Goal: Task Accomplishment & Management: Manage account settings

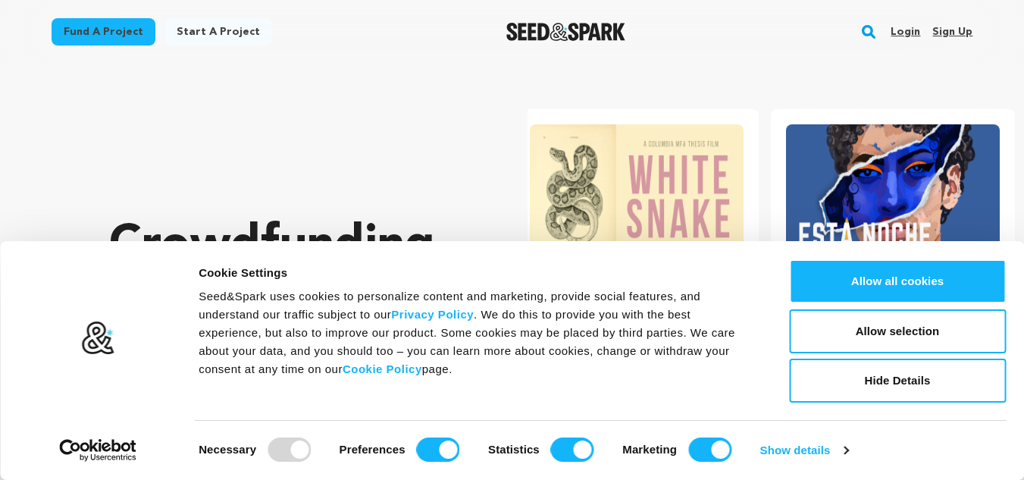
scroll to position [0, 7]
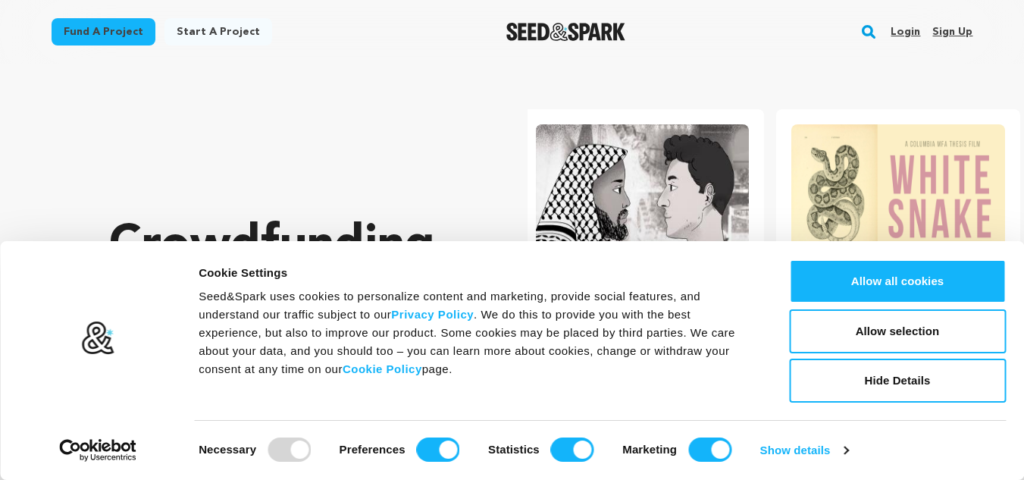
click at [942, 22] on link "Sign up" at bounding box center [953, 32] width 40 height 24
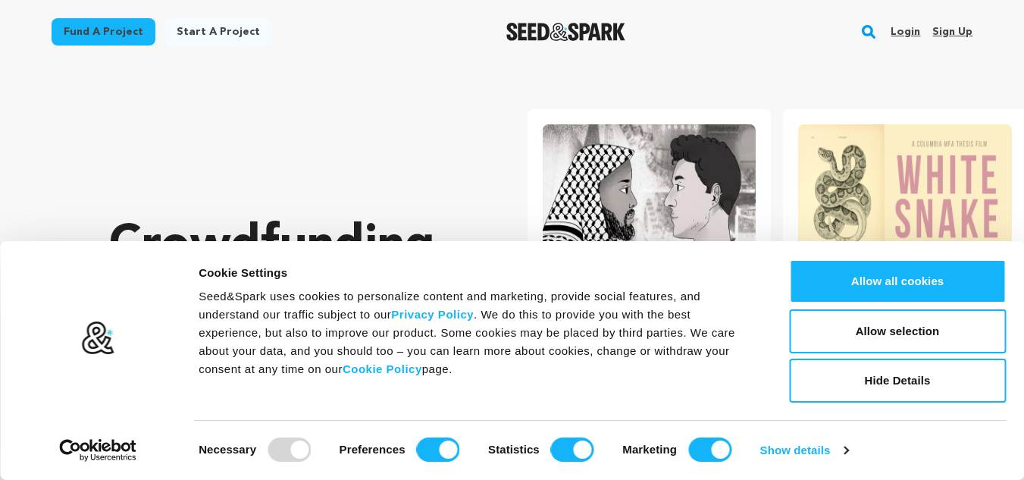
click at [948, 27] on link "Sign up" at bounding box center [953, 32] width 40 height 24
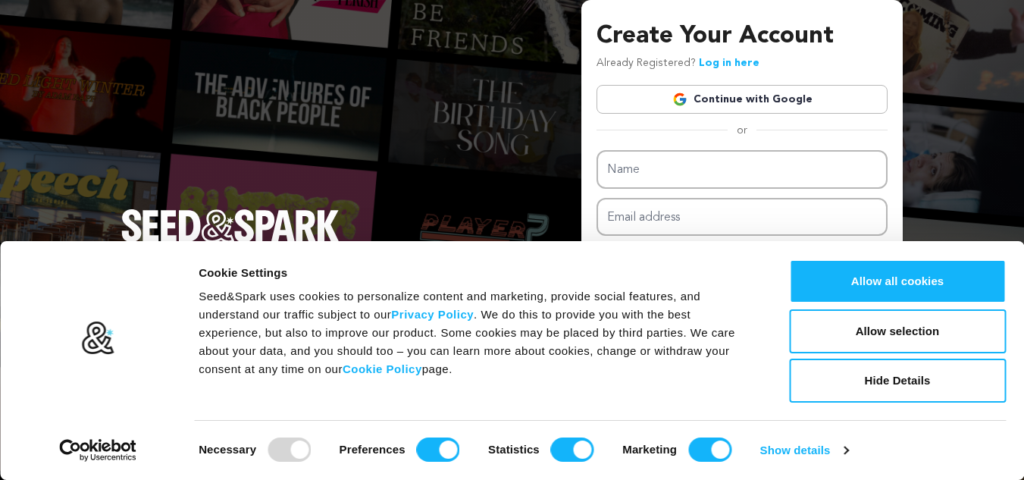
click at [758, 85] on link "Continue with Google" at bounding box center [742, 99] width 291 height 29
click at [747, 89] on link "Continue with Google" at bounding box center [742, 99] width 291 height 29
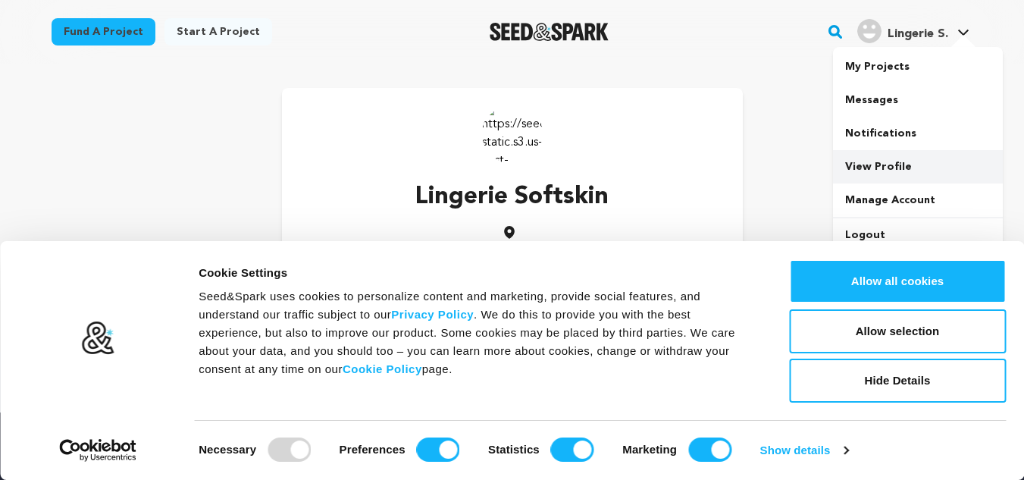
click at [880, 153] on link "View Profile" at bounding box center [918, 166] width 170 height 33
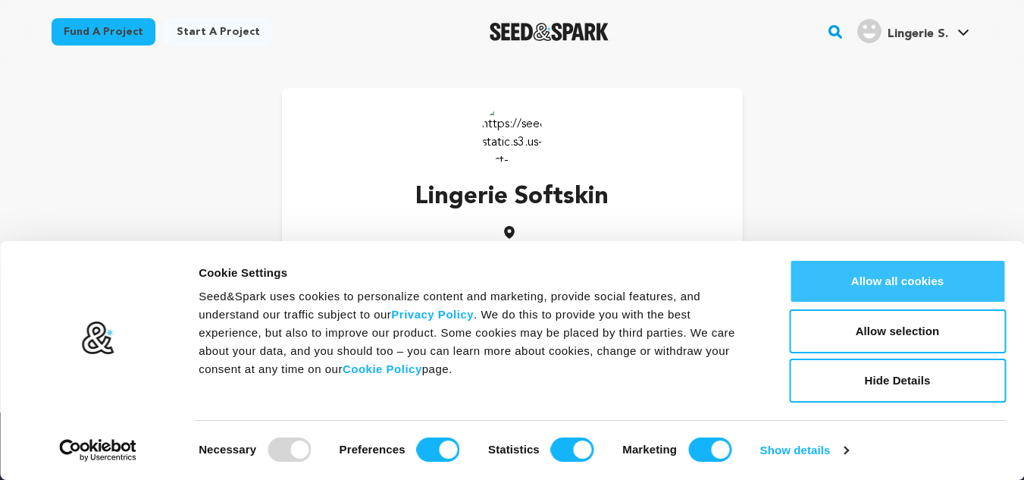
click at [850, 284] on button "Allow all cookies" at bounding box center [897, 281] width 217 height 44
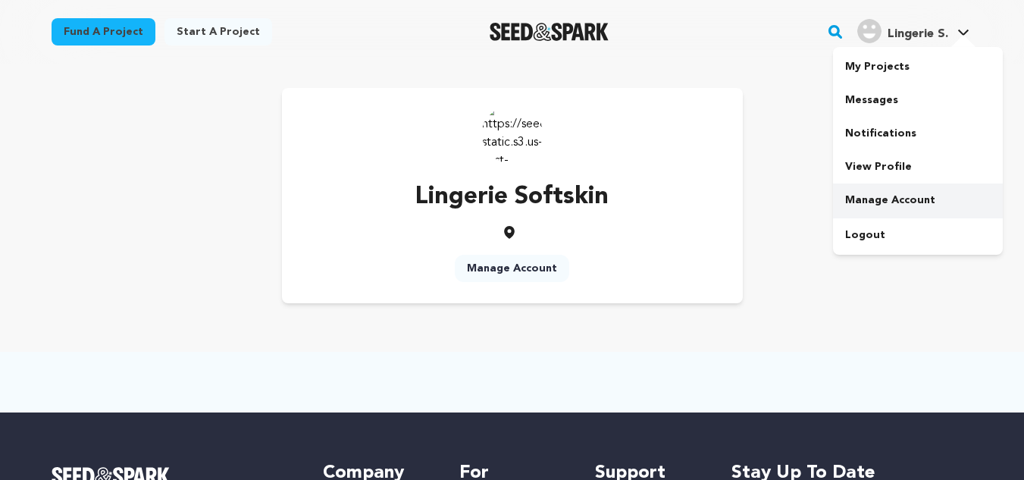
click at [890, 195] on link "Manage Account" at bounding box center [918, 199] width 170 height 33
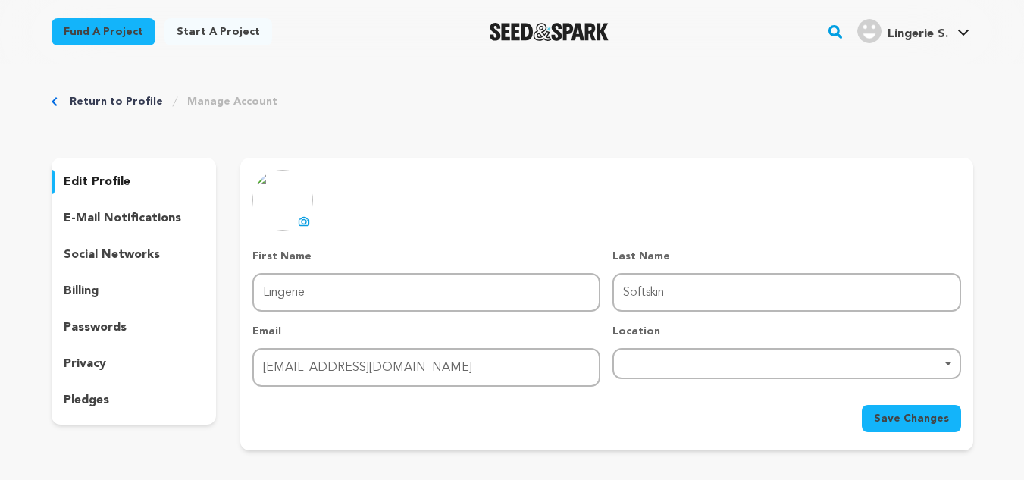
click at [685, 358] on div "Remove item" at bounding box center [787, 363] width 348 height 31
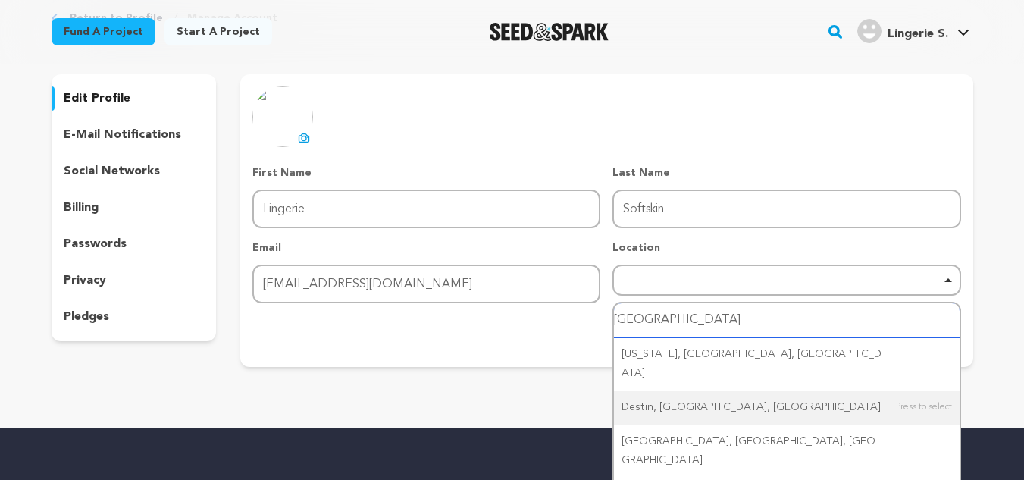
scroll to position [76, 0]
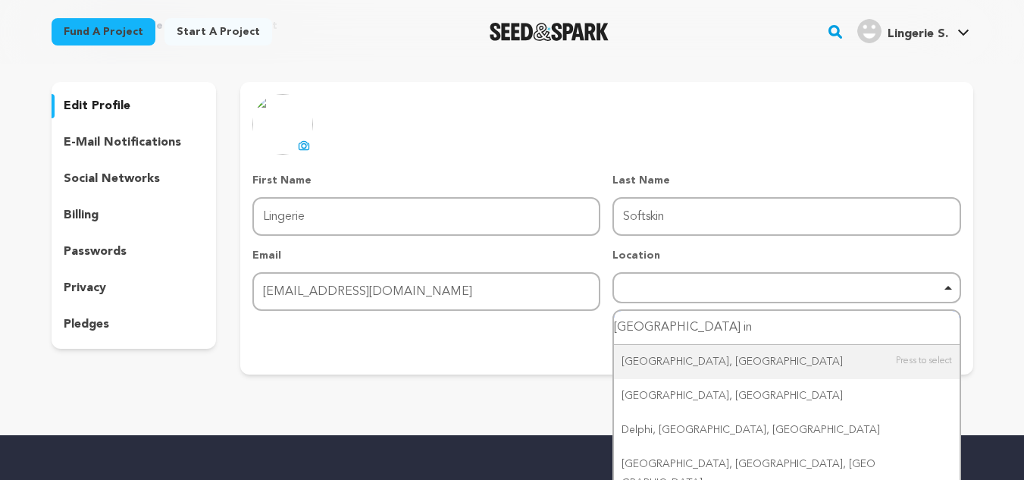
type input "Delhi ind"
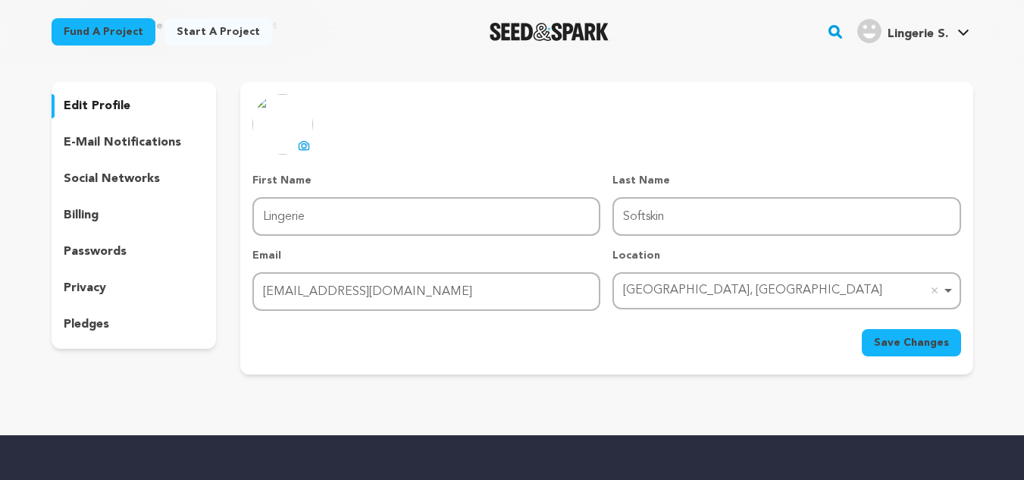
click at [303, 142] on icon at bounding box center [304, 145] width 10 height 8
click at [105, 171] on p "social networks" at bounding box center [112, 179] width 96 height 18
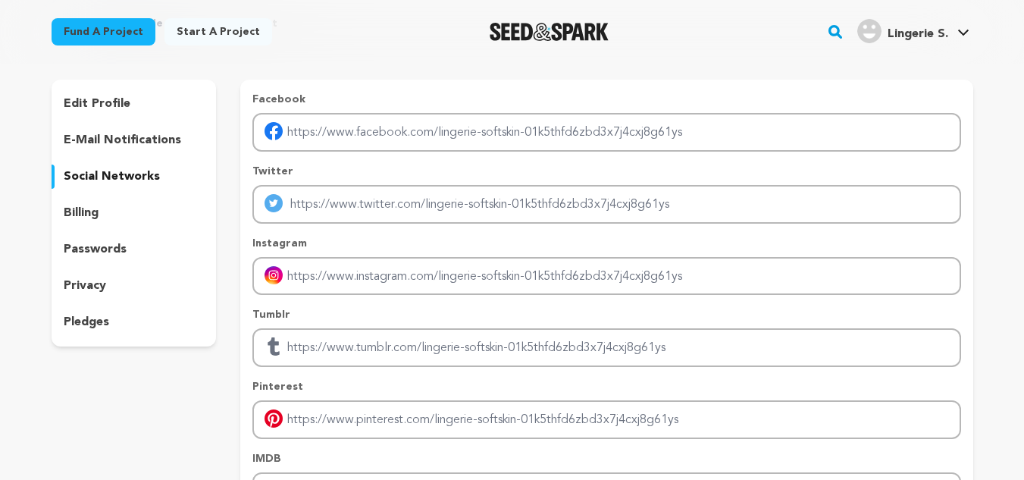
scroll to position [76, 0]
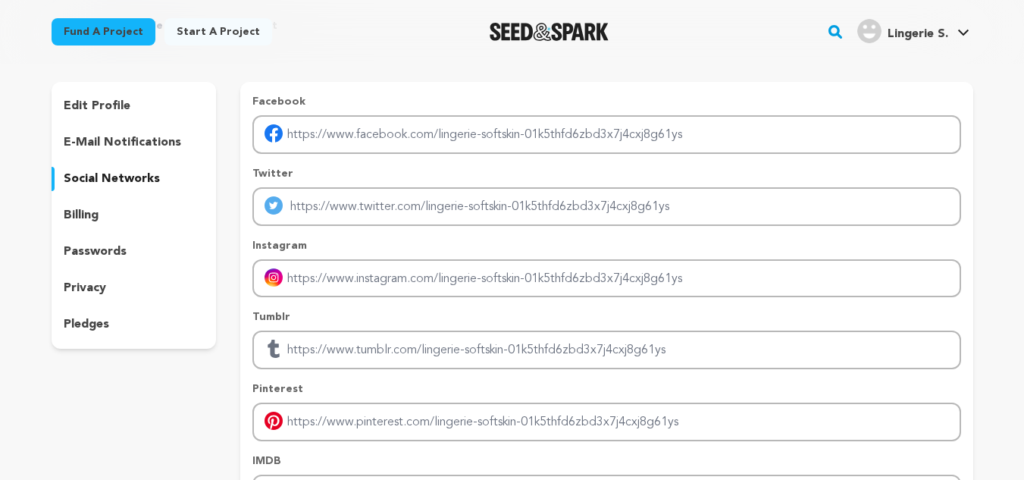
drag, startPoint x: 418, startPoint y: 168, endPoint x: 415, endPoint y: 142, distance: 26.6
click at [419, 162] on div "Facebook Twitter Instagram Tumblr Pinterest IMDB" at bounding box center [606, 303] width 708 height 419
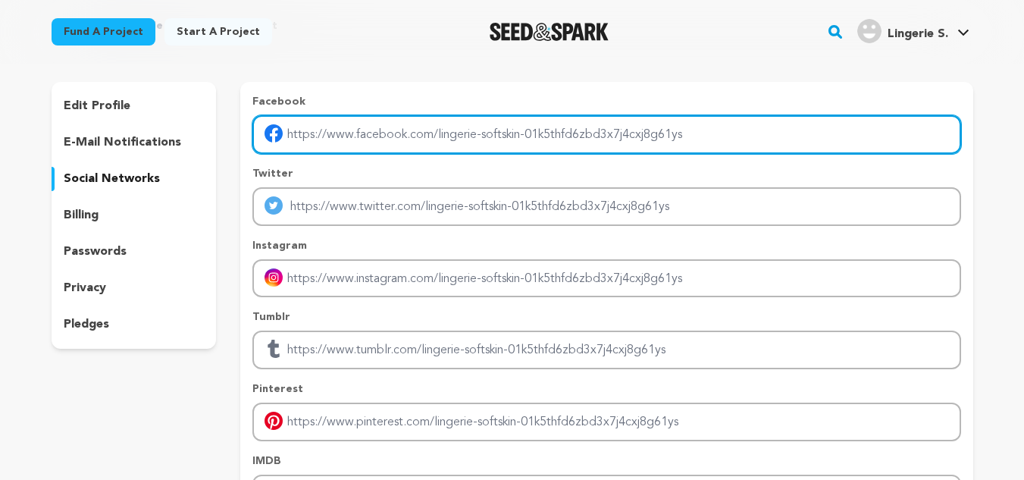
click at [415, 141] on input "Enter facebook profile link" at bounding box center [606, 134] width 708 height 39
type input "Softskin"
click at [398, 143] on input "Softskin" at bounding box center [606, 134] width 708 height 39
click at [398, 139] on input "Softskin" at bounding box center [606, 134] width 708 height 39
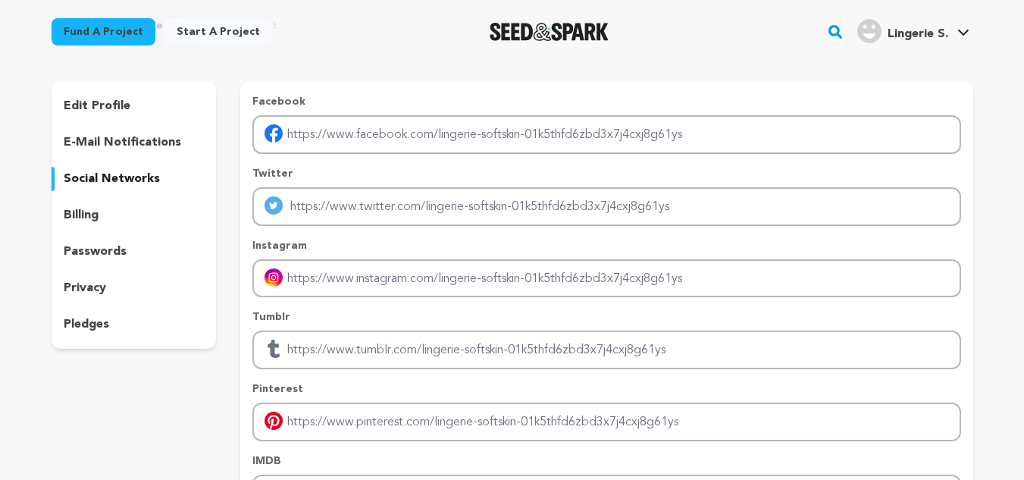
click at [409, 165] on div "Facebook Twitter Instagram Tumblr Pinterest IMDB" at bounding box center [606, 303] width 708 height 419
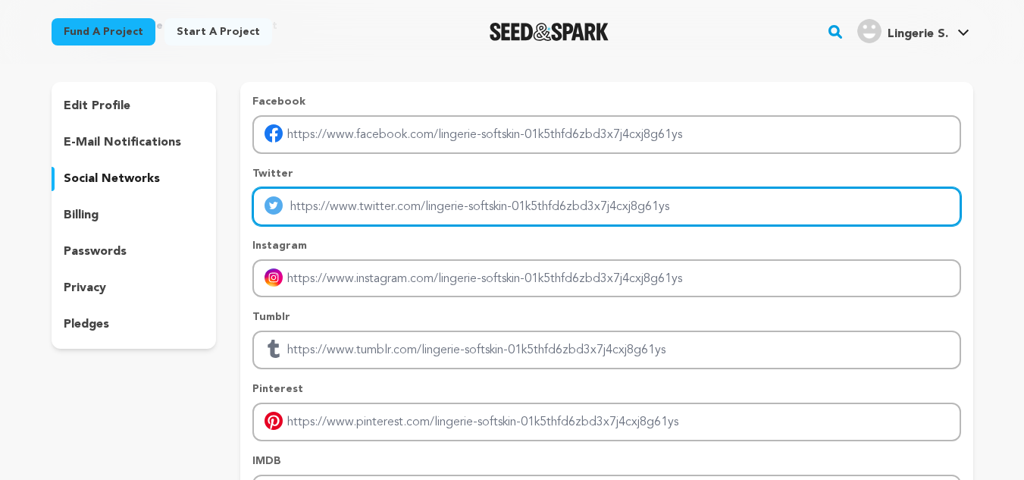
click at [412, 199] on input "Enter twitter profile link" at bounding box center [606, 206] width 708 height 39
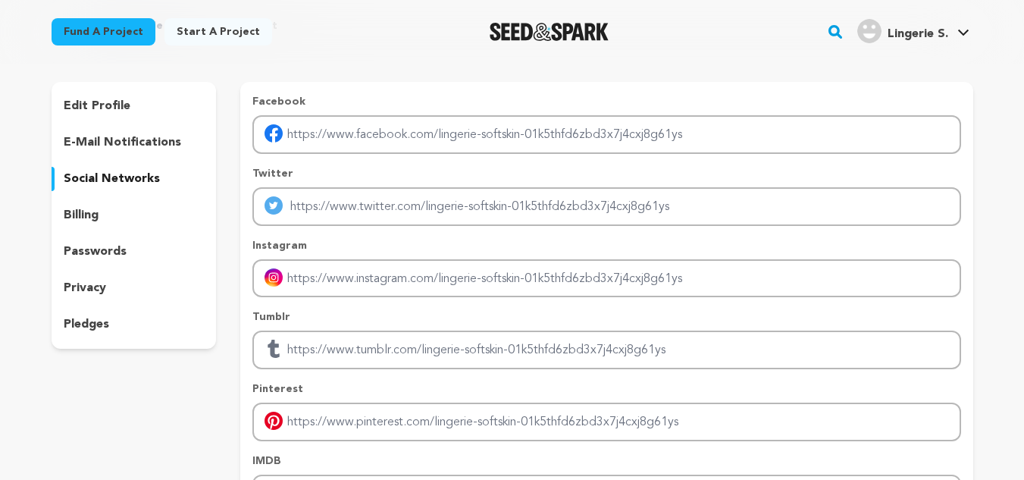
click at [376, 301] on div "Facebook Twitter Instagram Tumblr Pinterest IMDB" at bounding box center [606, 303] width 708 height 419
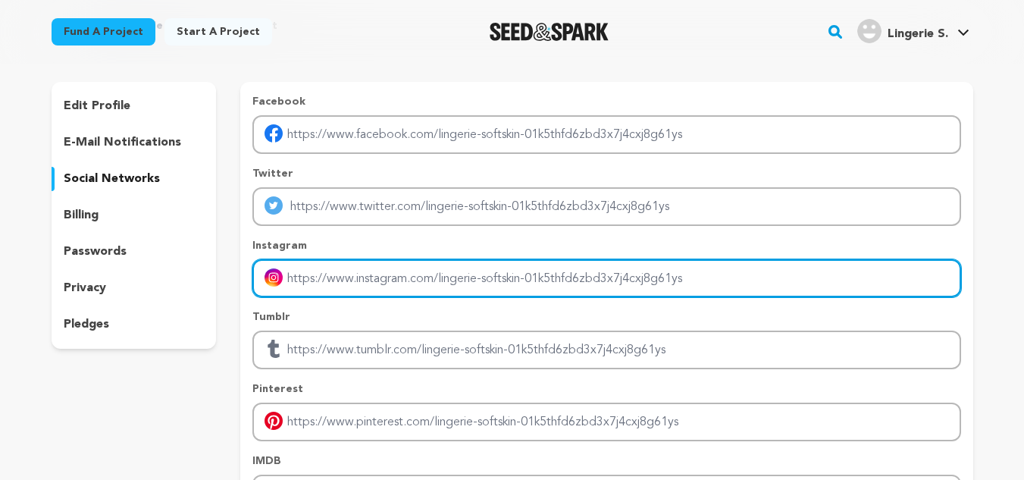
drag, startPoint x: 376, startPoint y: 282, endPoint x: 409, endPoint y: 296, distance: 36.0
click at [379, 282] on input "Enter instagram handle link" at bounding box center [606, 278] width 708 height 39
type input "https://www.instagram.com/softskin_lingerie/"
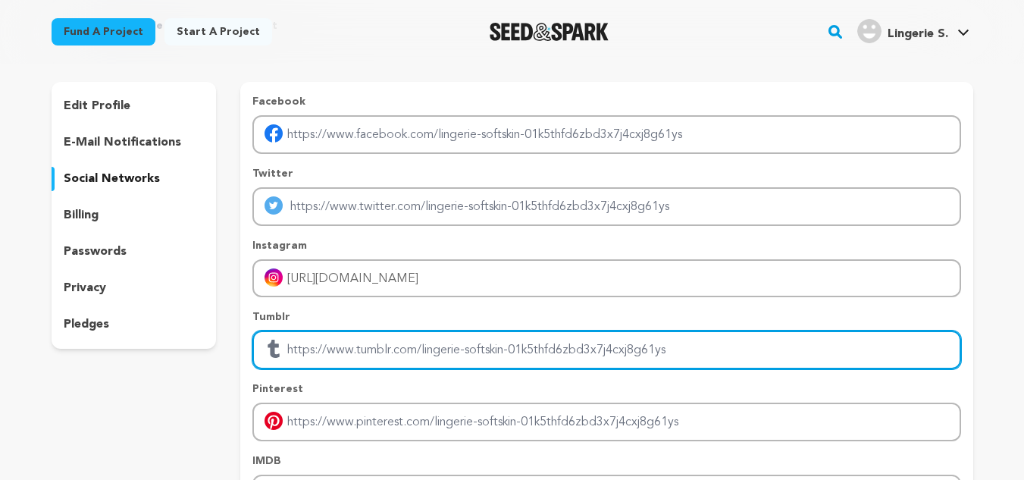
click at [409, 334] on input "Enter tubmlr profile link" at bounding box center [606, 350] width 708 height 39
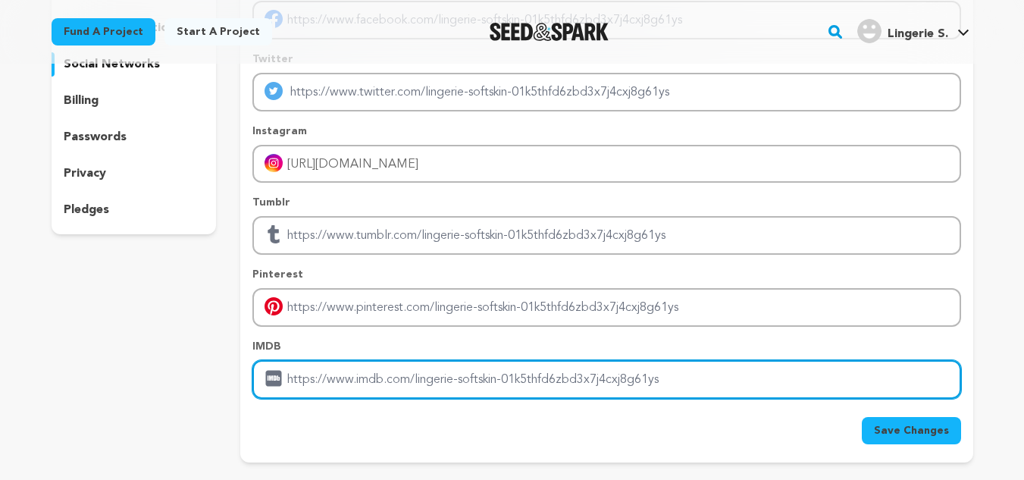
scroll to position [227, 0]
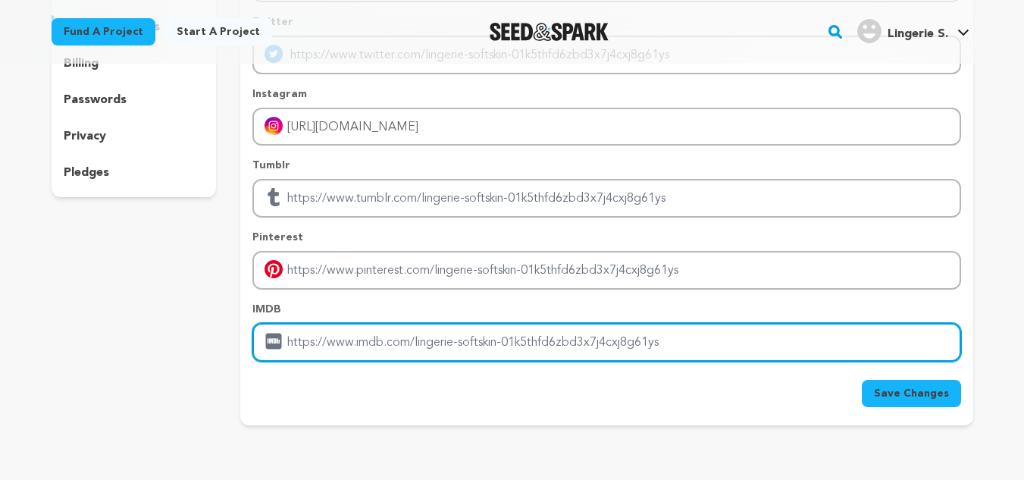
click at [422, 346] on input "Enter IMDB profile link" at bounding box center [606, 342] width 708 height 39
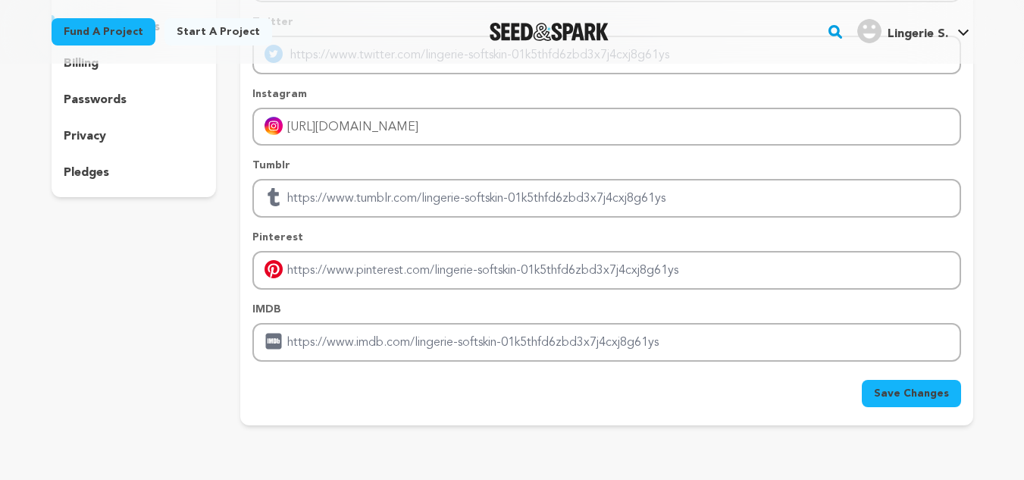
click at [422, 312] on p "IMDB" at bounding box center [606, 309] width 708 height 15
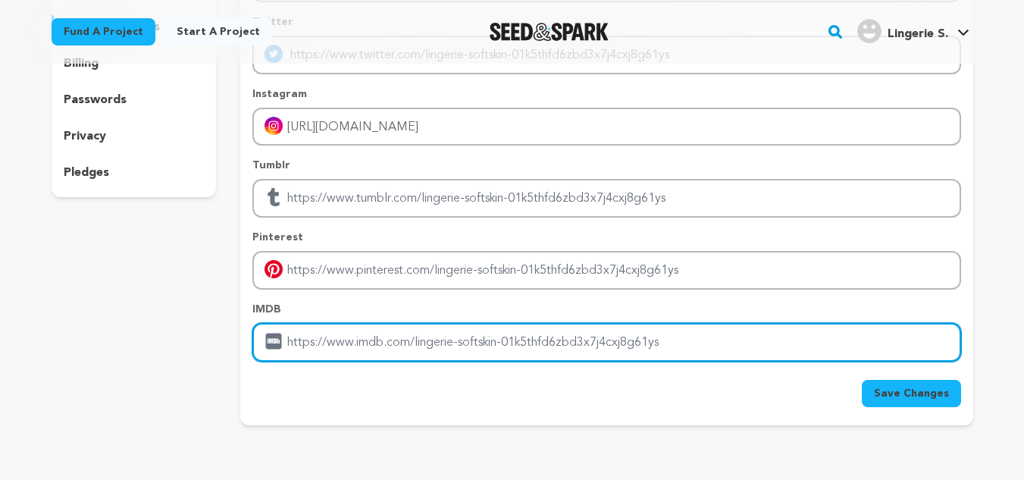
click at [382, 350] on input "Enter IMDB profile link" at bounding box center [606, 342] width 708 height 39
click at [397, 348] on input "Enter IMDB profile link" at bounding box center [606, 342] width 708 height 39
click at [938, 343] on input "Enter IMDB profile link" at bounding box center [606, 342] width 708 height 39
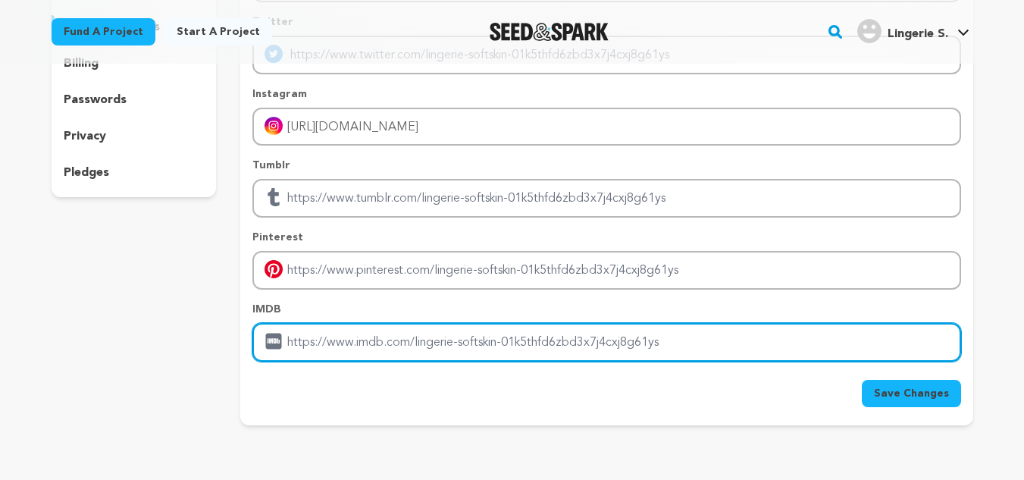
type input "https://softskinlingerie.com/"
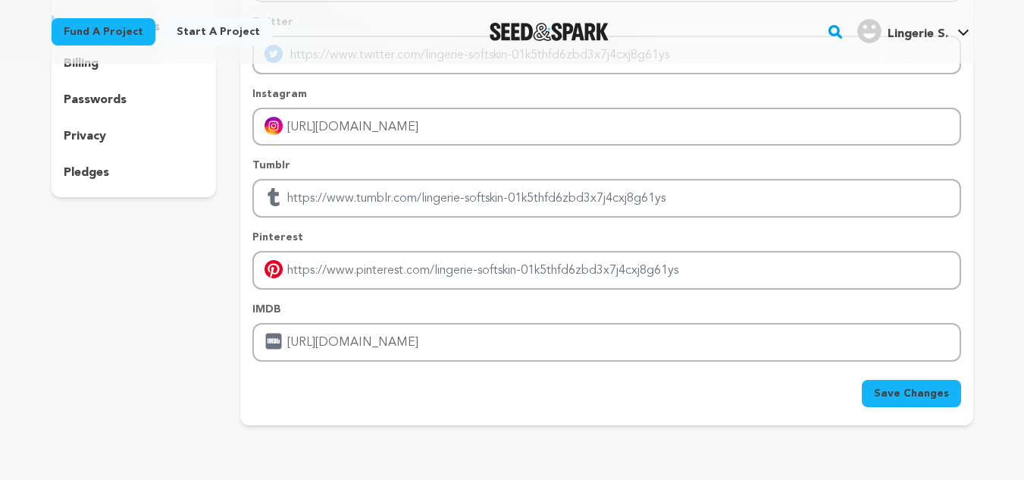
click at [892, 401] on button "Save Changes" at bounding box center [911, 393] width 99 height 27
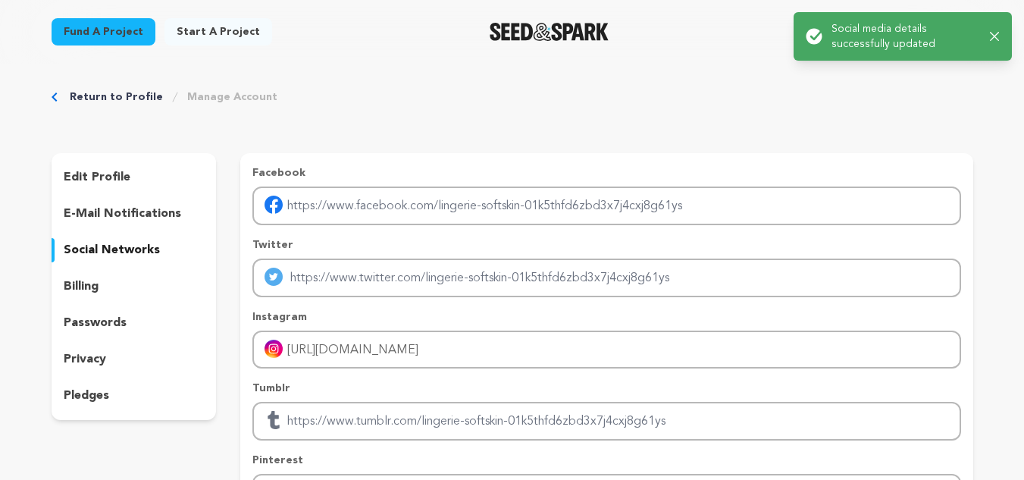
scroll to position [0, 0]
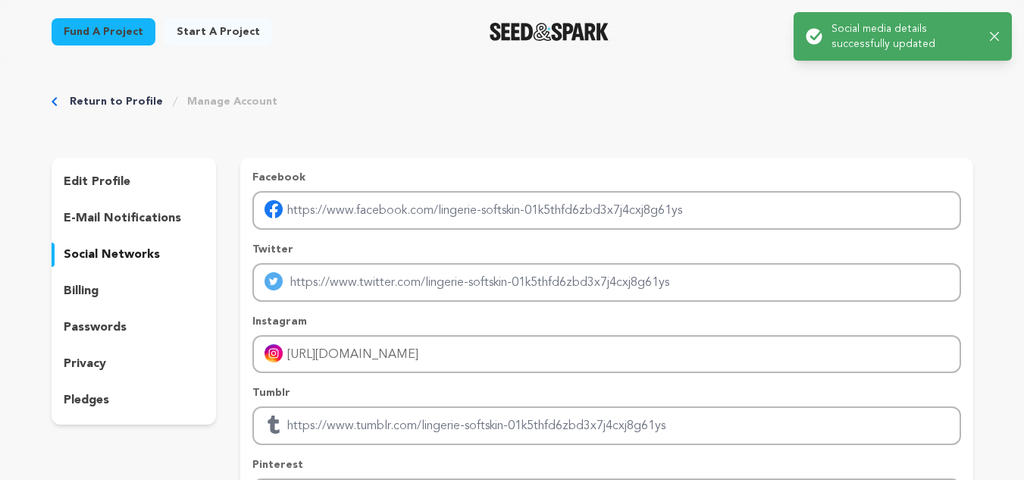
click at [120, 103] on link "Return to Profile" at bounding box center [116, 101] width 93 height 15
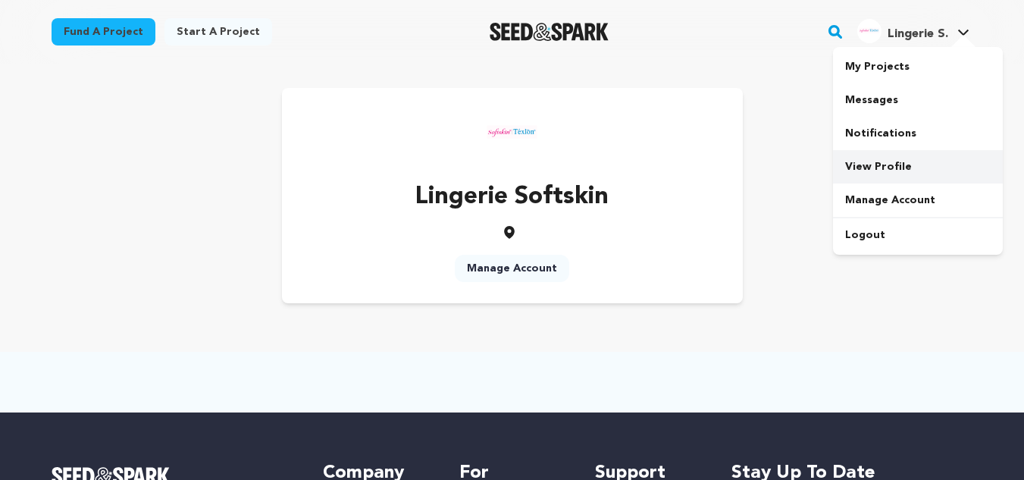
click at [870, 166] on link "View Profile" at bounding box center [918, 166] width 170 height 33
click at [506, 263] on link "Manage Account" at bounding box center [512, 268] width 114 height 27
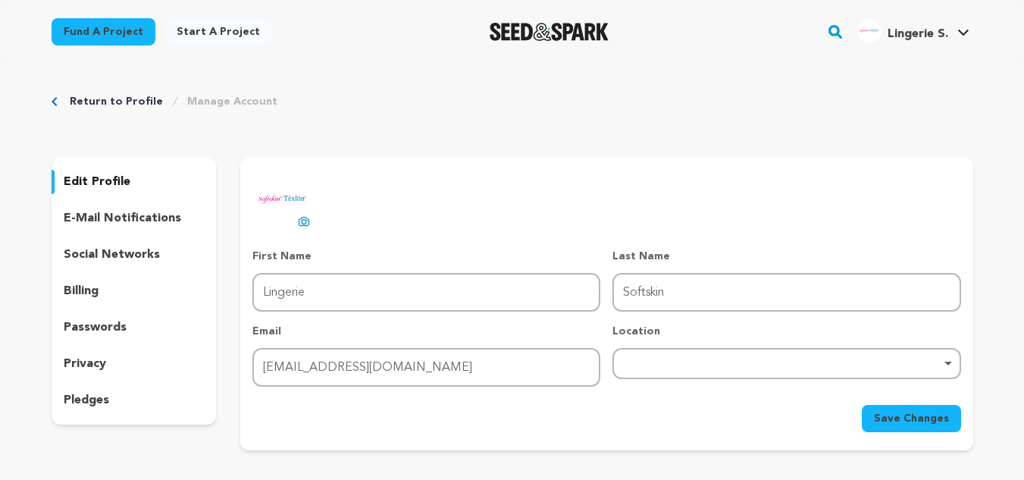
click at [77, 257] on p "social networks" at bounding box center [112, 255] width 96 height 18
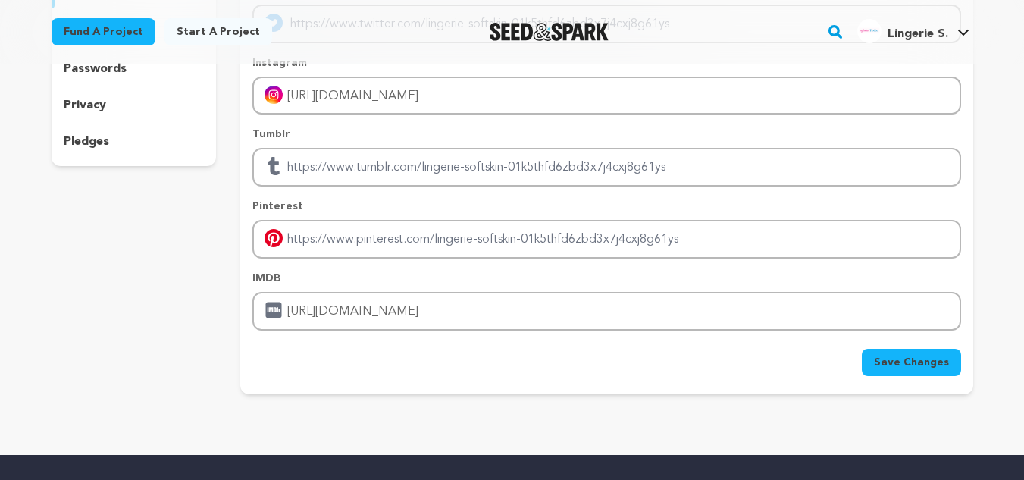
scroll to position [303, 0]
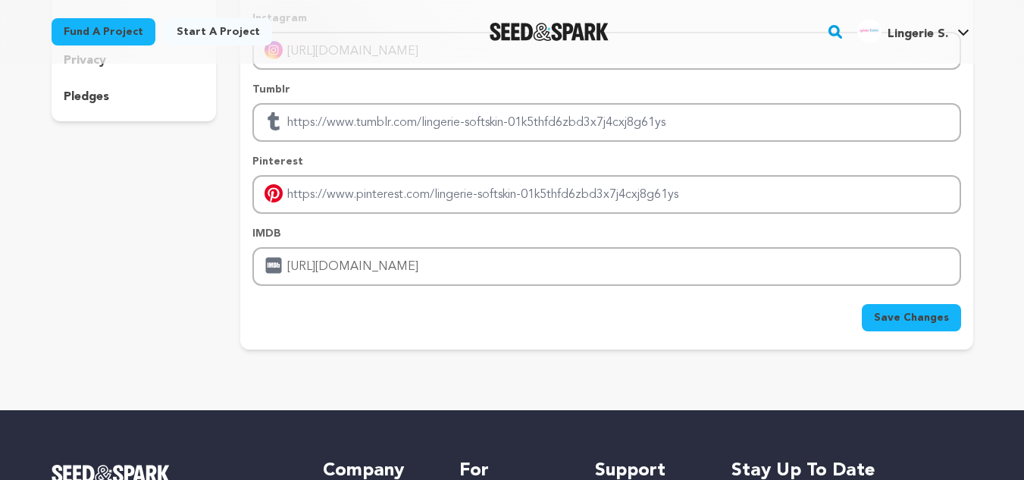
click at [881, 316] on span "Save Changes" at bounding box center [911, 317] width 75 height 15
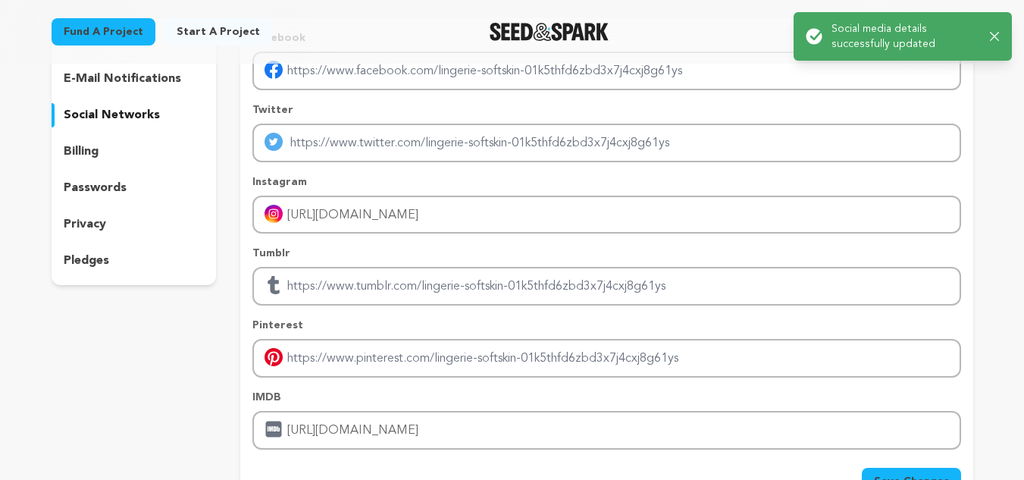
scroll to position [0, 0]
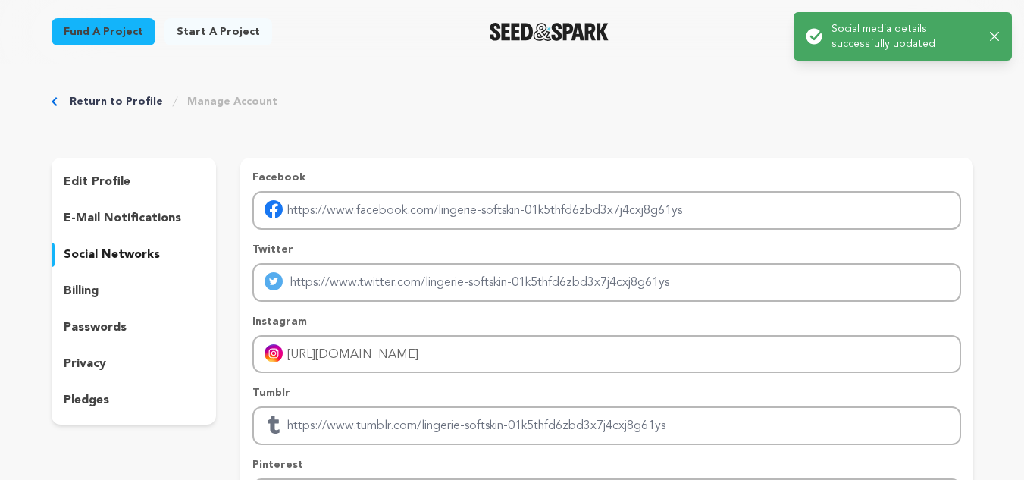
click at [545, 27] on img "Seed&Spark Homepage" at bounding box center [549, 32] width 119 height 18
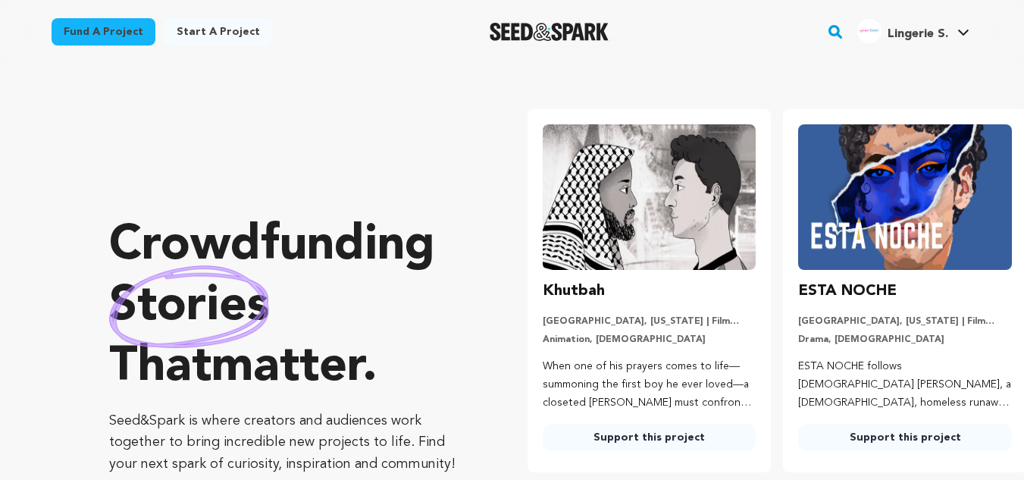
click at [912, 22] on div "Lingerie S." at bounding box center [903, 31] width 91 height 24
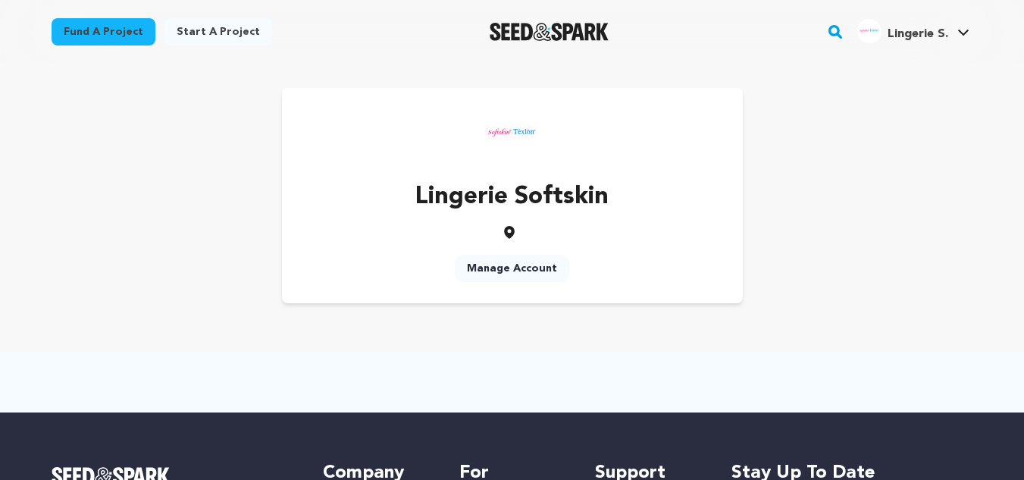
click at [431, 42] on div "Fund a project Start a project Search" at bounding box center [500, 31] width 946 height 39
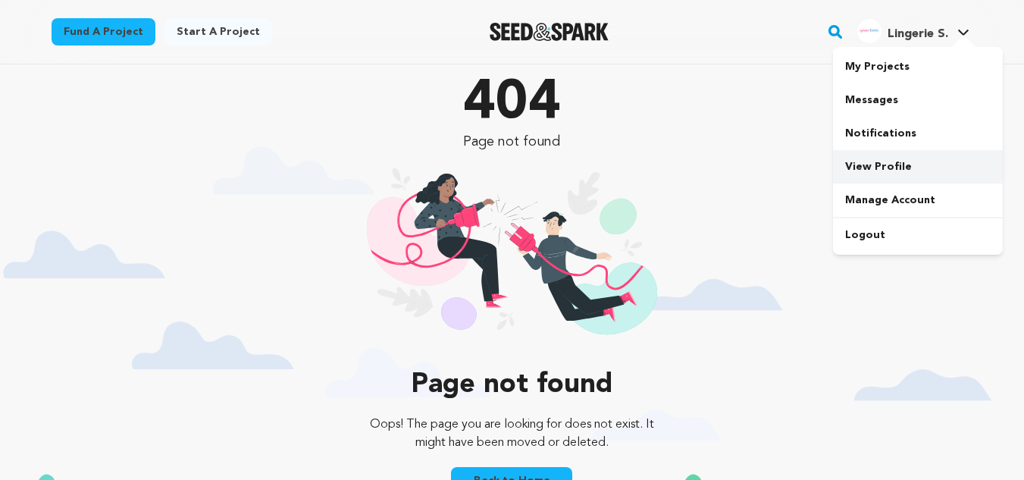
click at [860, 165] on link "View Profile" at bounding box center [918, 166] width 170 height 33
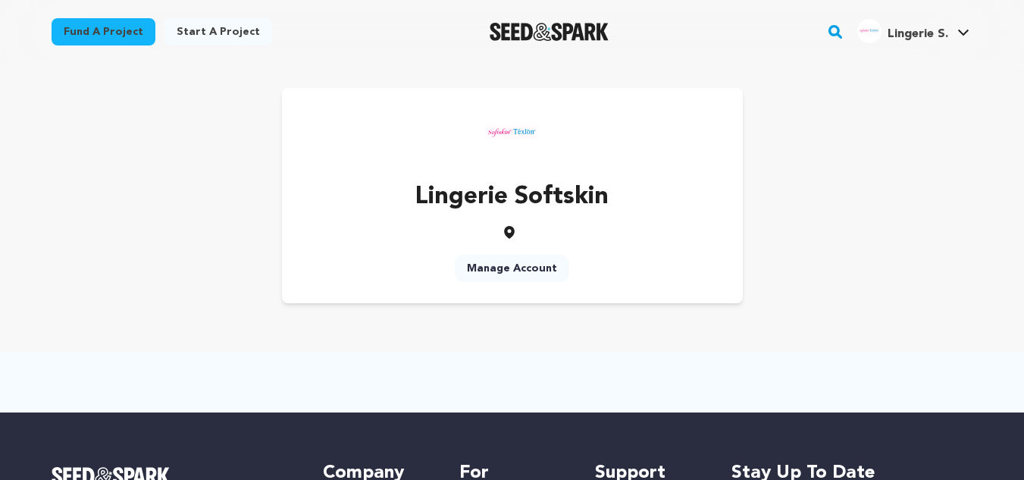
click at [512, 270] on link "Manage Account" at bounding box center [512, 268] width 114 height 27
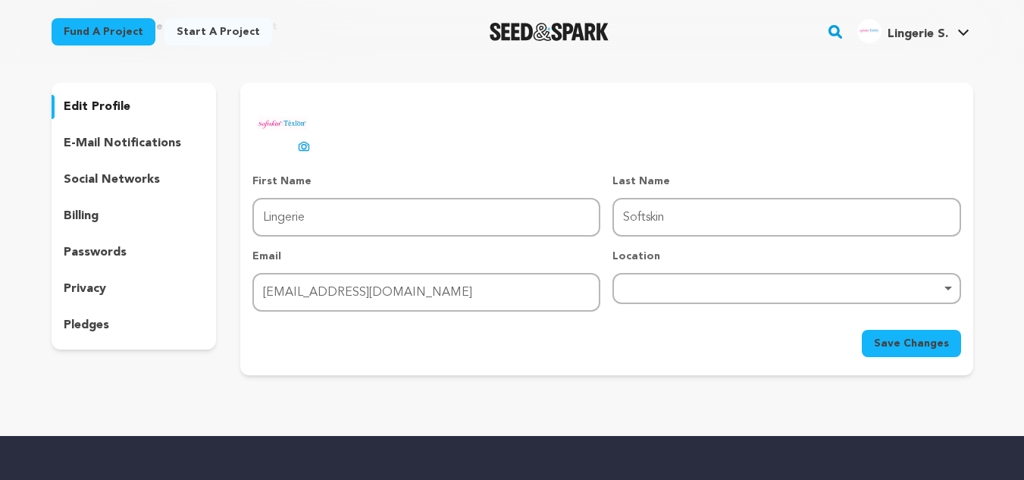
scroll to position [76, 0]
click at [119, 181] on p "social networks" at bounding box center [112, 179] width 96 height 18
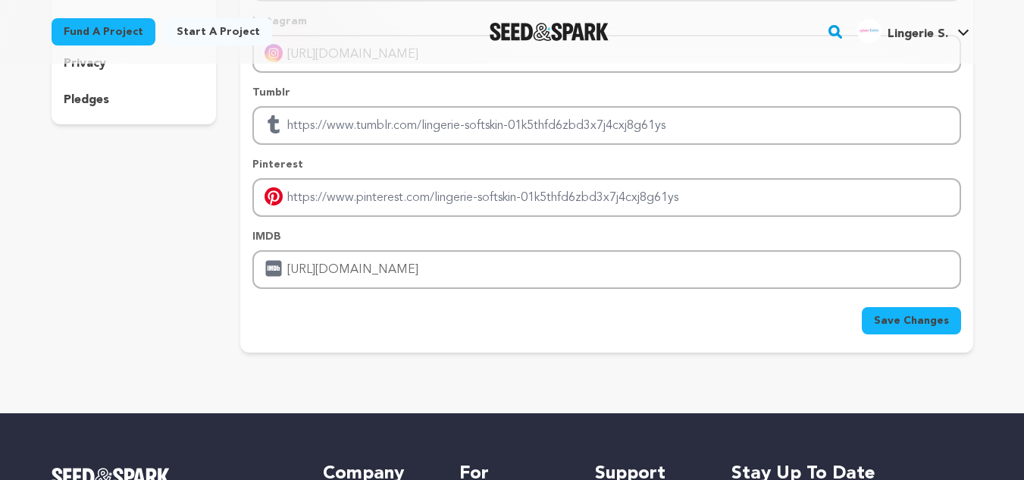
scroll to position [303, 0]
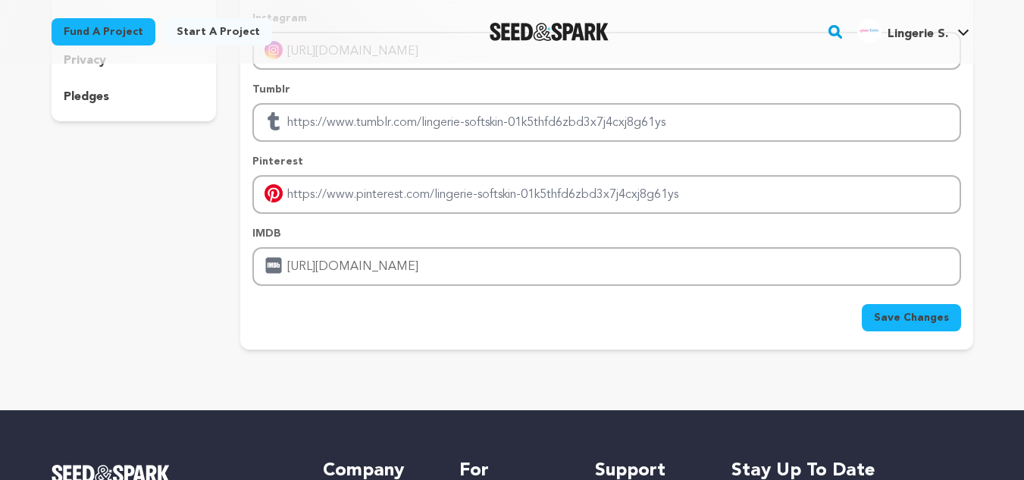
click at [883, 325] on span "Save Changes" at bounding box center [911, 317] width 75 height 15
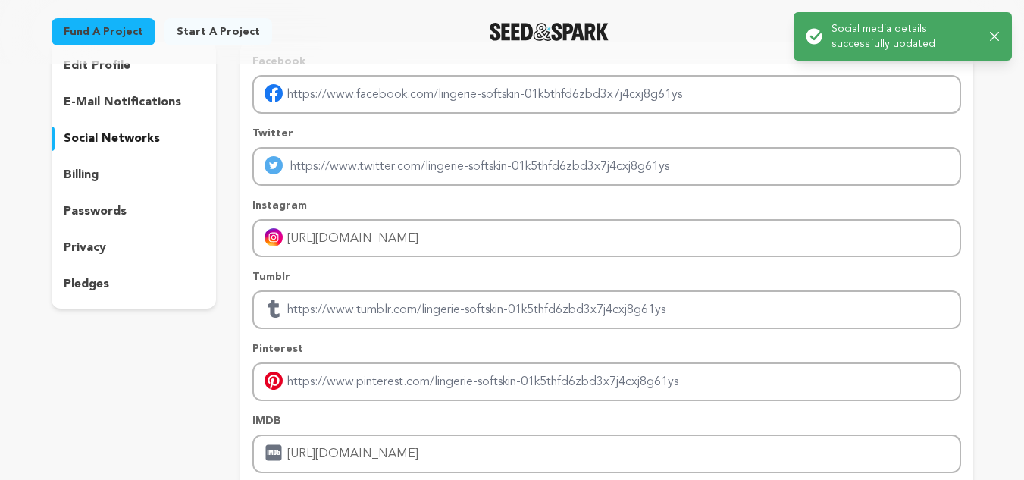
scroll to position [152, 0]
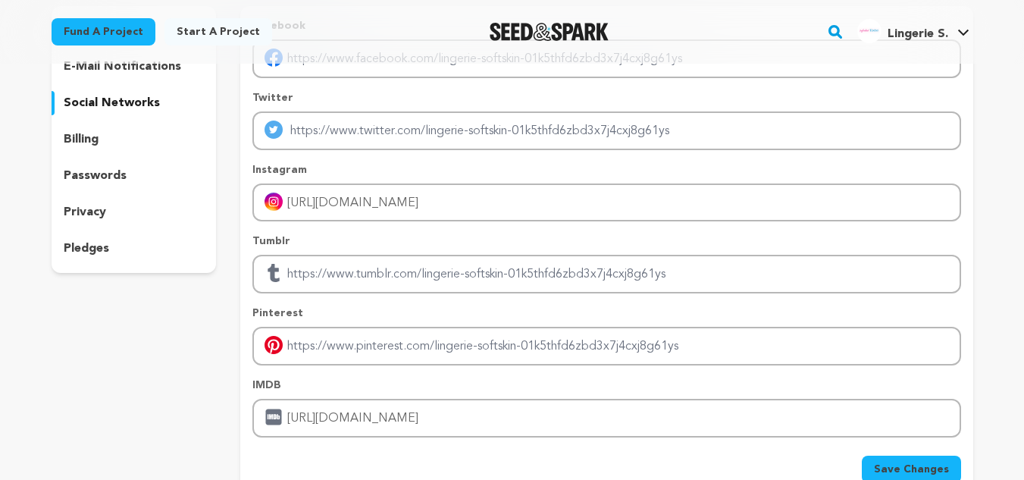
click at [129, 74] on p "e-mail notifications" at bounding box center [123, 67] width 118 height 18
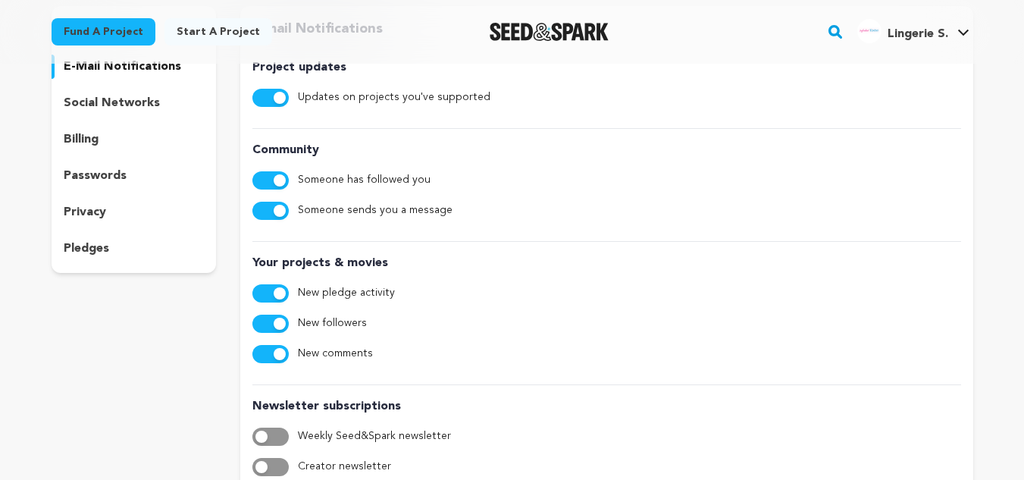
click at [75, 217] on p "privacy" at bounding box center [85, 212] width 42 height 18
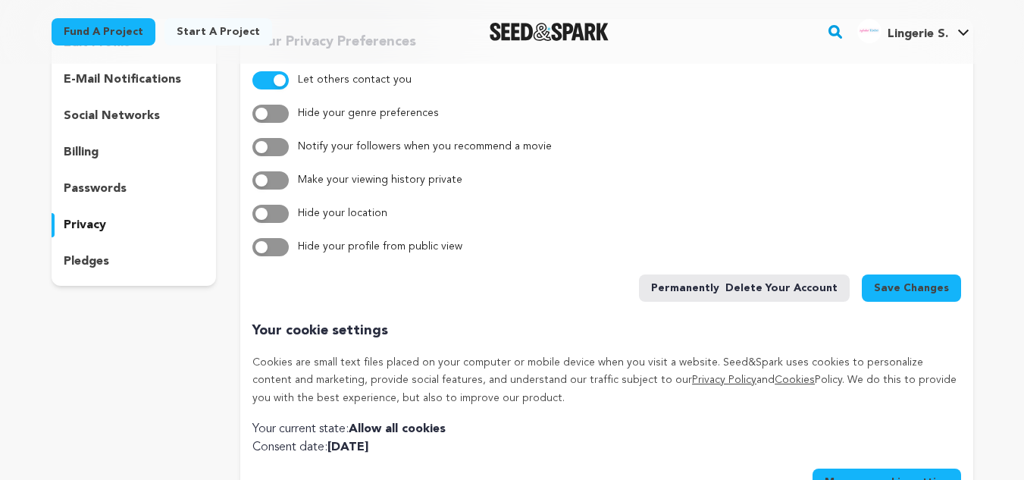
scroll to position [76, 0]
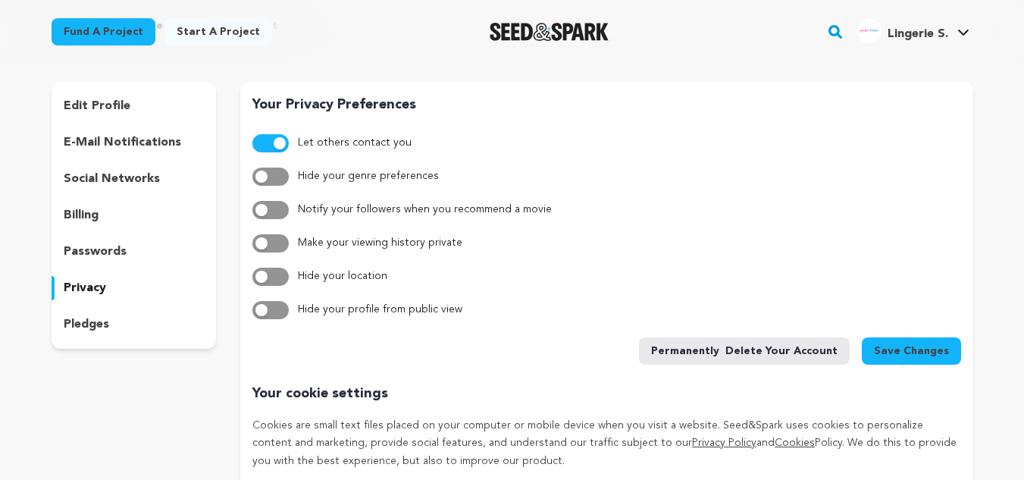
click at [278, 142] on span "button" at bounding box center [280, 143] width 12 height 12
click at [917, 354] on span "Save Changes" at bounding box center [911, 350] width 75 height 15
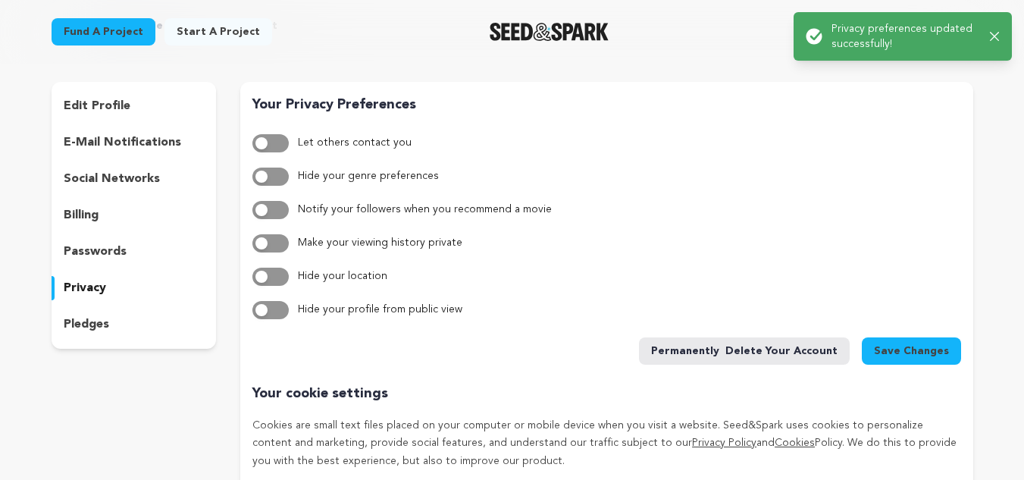
click at [723, 54] on div "Fund a project Start a project Search" at bounding box center [512, 32] width 971 height 64
click at [987, 40] on div "Success: Info: Warning: Error: Privacy preferences updated successfully! Close …" at bounding box center [903, 36] width 194 height 30
click at [986, 27] on div "Success: Info: Warning: Error: Privacy preferences updated successfully! Close …" at bounding box center [903, 36] width 194 height 30
click at [992, 33] on icon "button" at bounding box center [994, 36] width 9 height 9
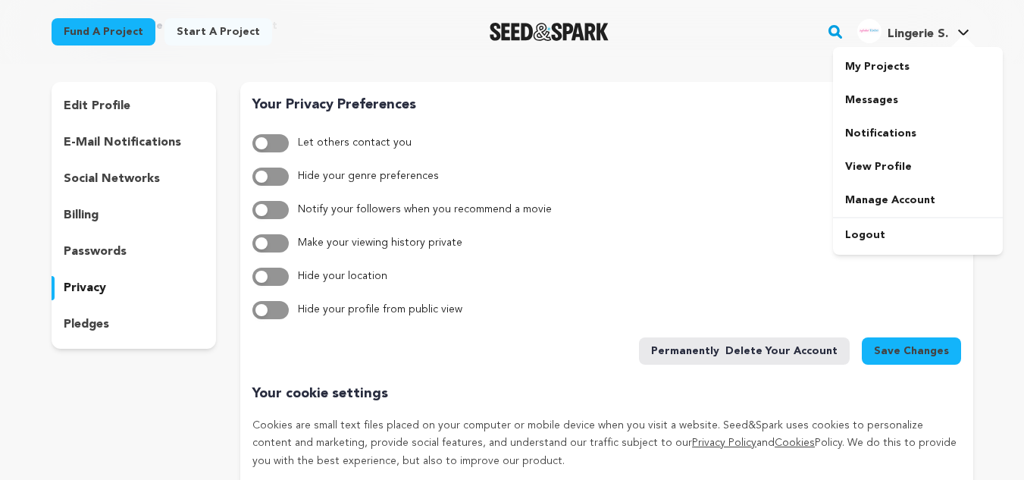
click at [960, 27] on link "Lingerie S. Lingerie S." at bounding box center [914, 29] width 118 height 27
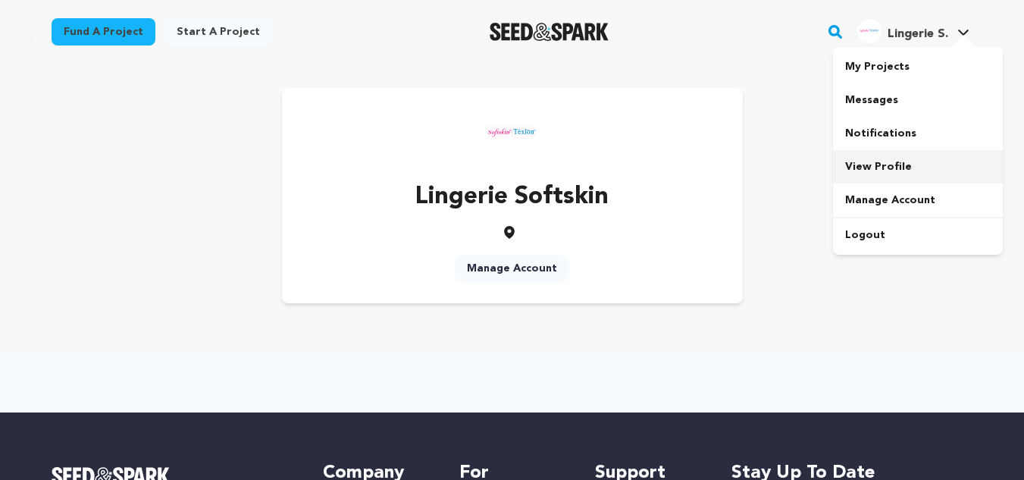
click at [874, 158] on link "View Profile" at bounding box center [918, 166] width 170 height 33
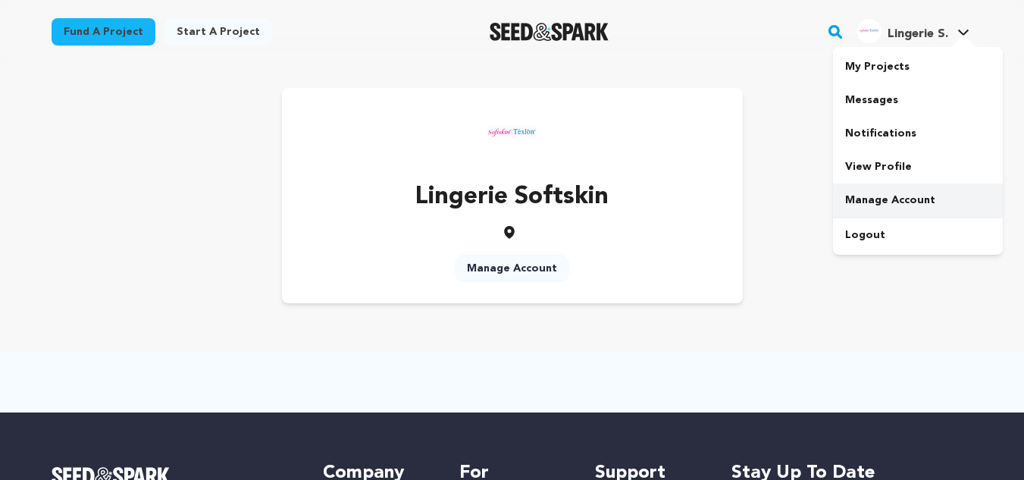
click at [881, 199] on link "Manage Account" at bounding box center [918, 199] width 170 height 33
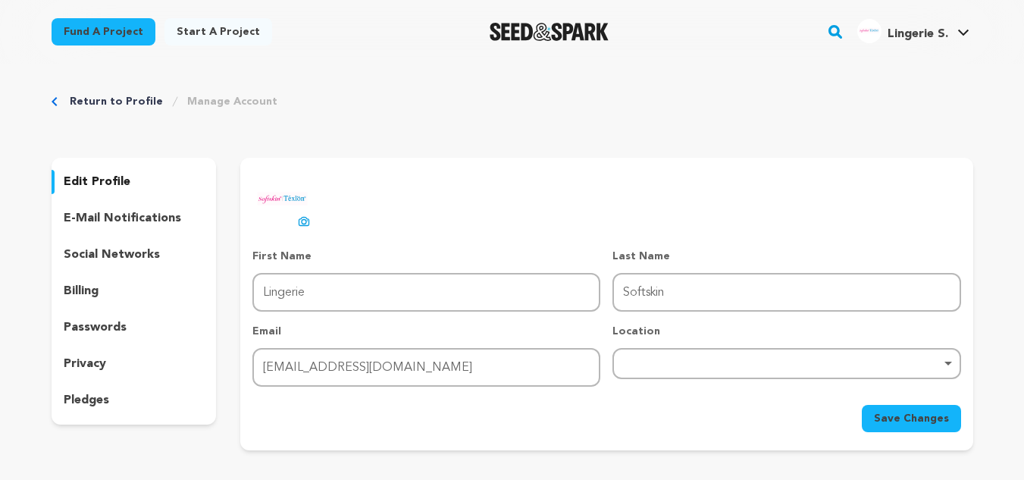
click at [84, 364] on p "privacy" at bounding box center [85, 364] width 42 height 18
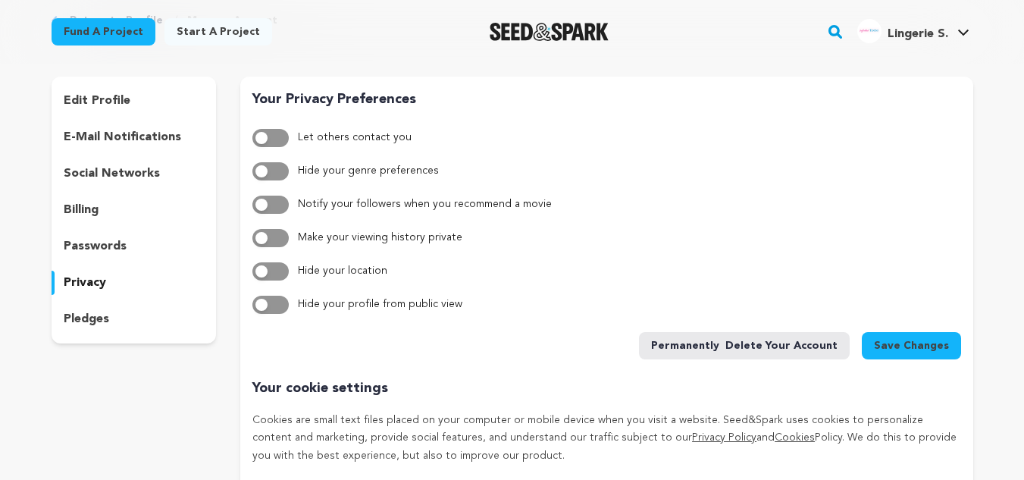
scroll to position [76, 0]
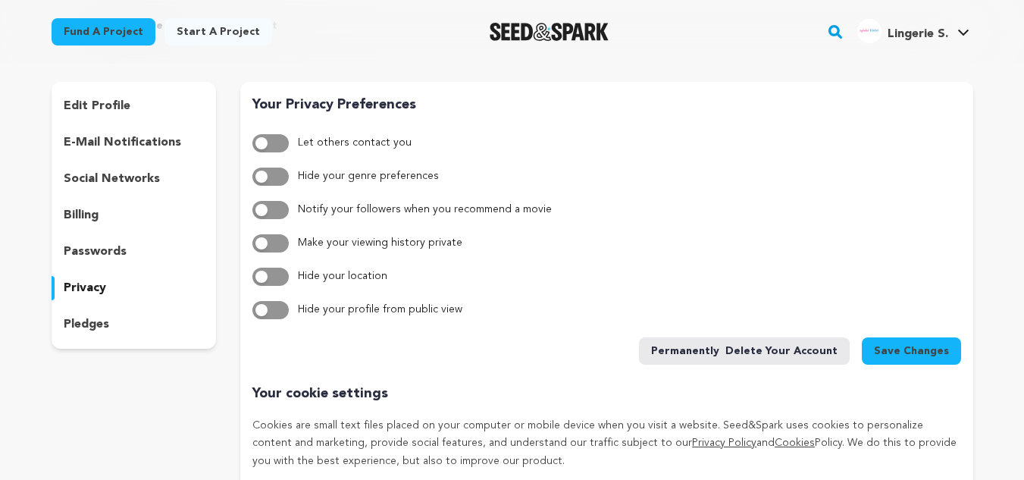
click at [263, 312] on span "button" at bounding box center [262, 310] width 12 height 12
click at [915, 346] on span "Save Changes" at bounding box center [911, 350] width 75 height 15
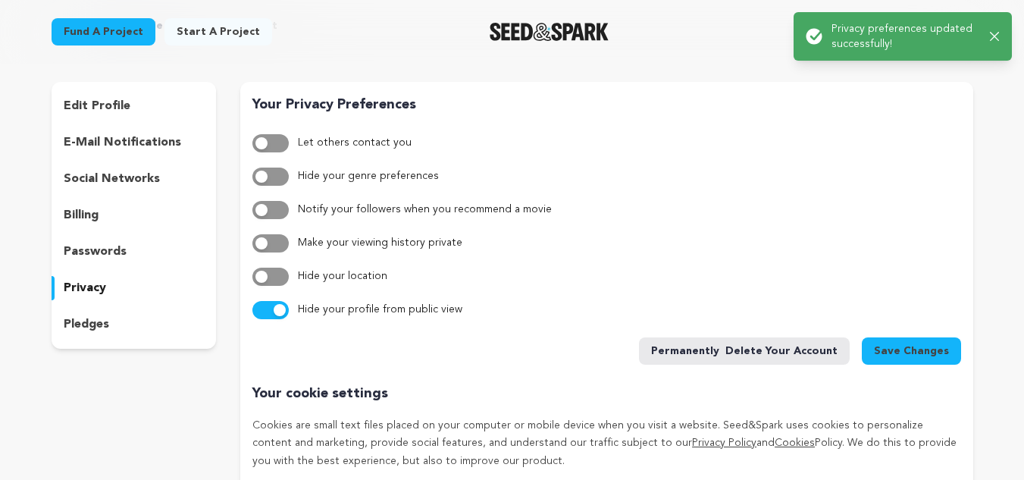
click at [990, 33] on icon "button" at bounding box center [995, 37] width 10 height 10
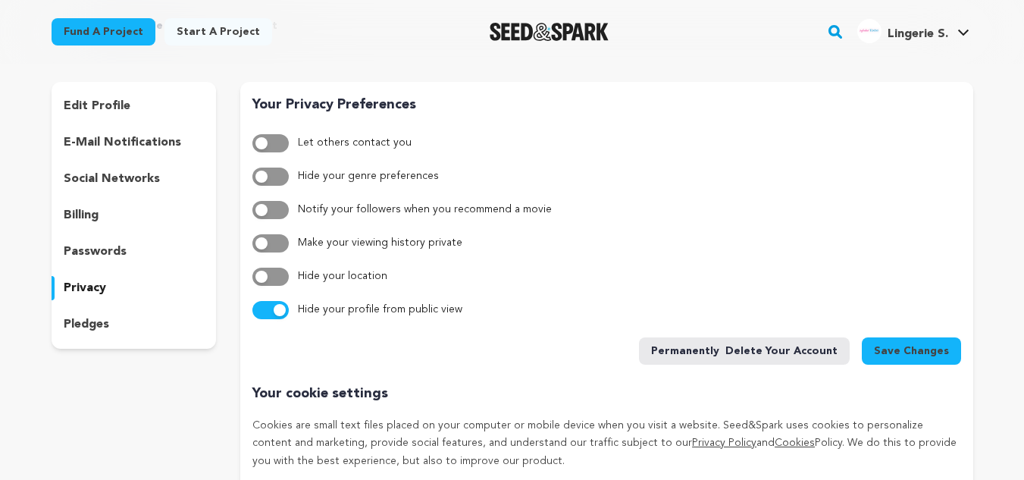
click at [959, 20] on div "Success: Info: Warning: Error: Privacy preferences updated successfully! Close …" at bounding box center [903, 37] width 208 height 46
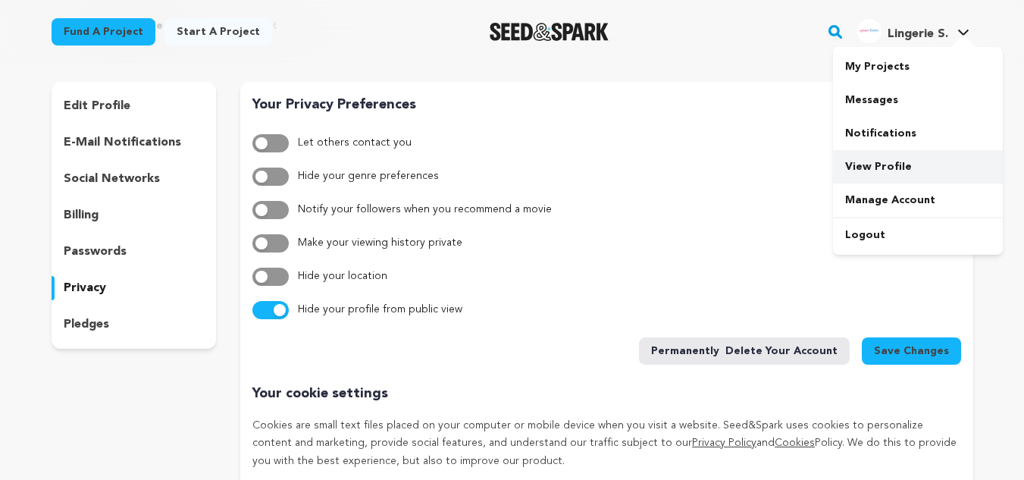
click at [882, 171] on link "View Profile" at bounding box center [918, 166] width 170 height 33
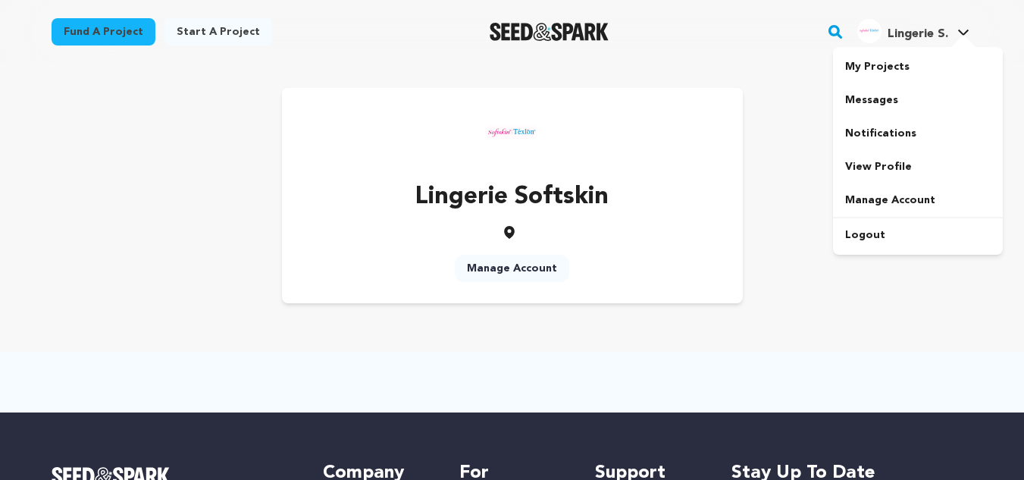
click at [908, 40] on span "Lingerie S." at bounding box center [918, 34] width 61 height 12
